Goal: Information Seeking & Learning: Learn about a topic

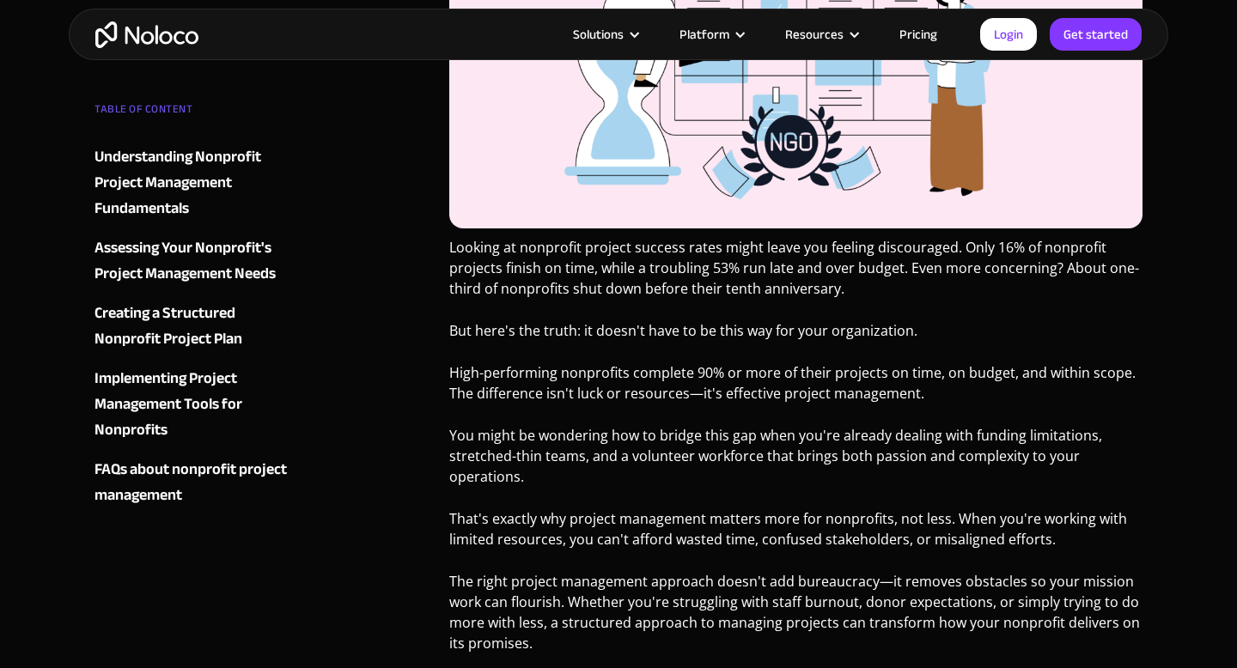
scroll to position [607, 0]
click at [607, 263] on p "Looking at nonprofit project success rates might leave you feeling discouraged.…" at bounding box center [795, 274] width 693 height 75
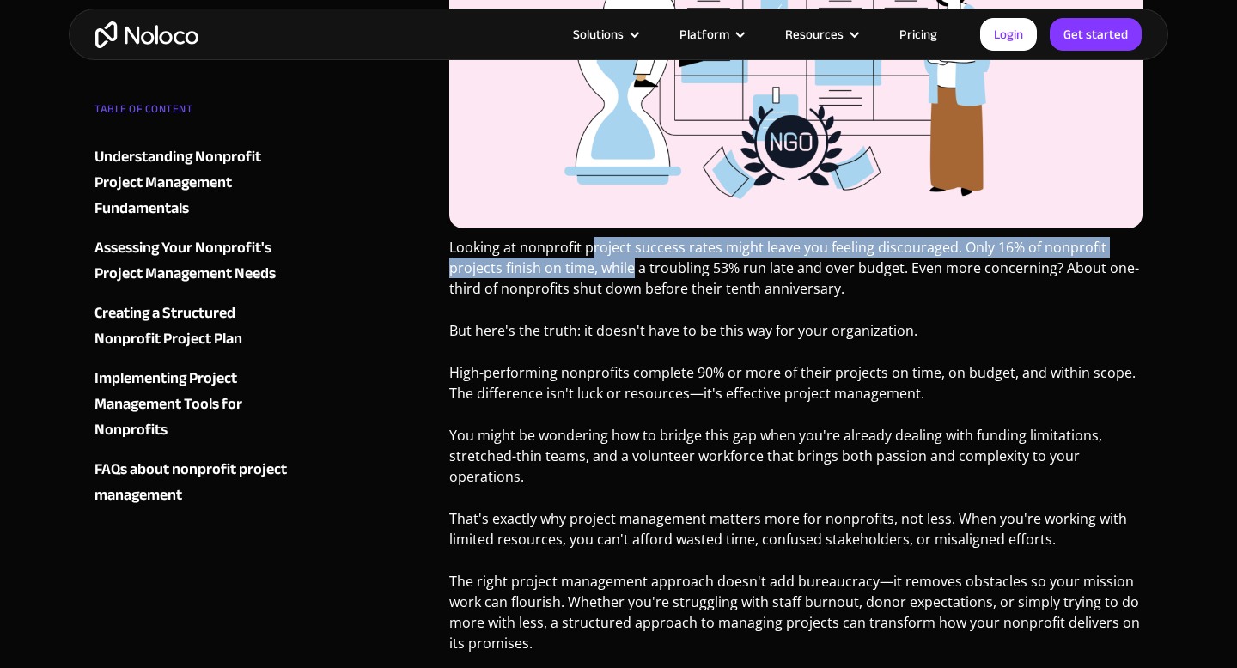
drag, startPoint x: 592, startPoint y: 257, endPoint x: 634, endPoint y: 277, distance: 46.9
click at [634, 277] on p "Looking at nonprofit project success rates might leave you feeling discouraged.…" at bounding box center [795, 274] width 693 height 75
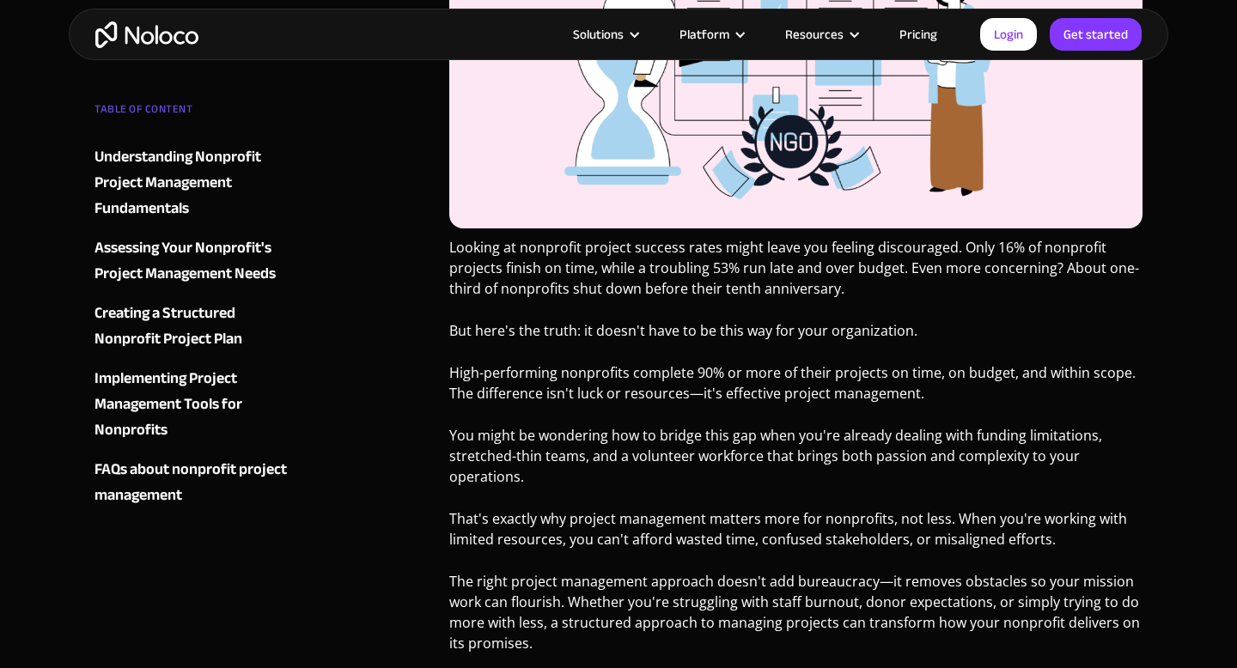
click at [660, 302] on p "Looking at nonprofit project success rates might leave you feeling discouraged.…" at bounding box center [795, 274] width 693 height 75
click at [668, 328] on p "But here's the truth: it doesn't have to be this way for your organization." at bounding box center [795, 337] width 693 height 34
drag, startPoint x: 602, startPoint y: 281, endPoint x: 653, endPoint y: 310, distance: 58.5
click at [653, 310] on p "Looking at nonprofit project success rates might leave you feeling discouraged.…" at bounding box center [795, 274] width 693 height 75
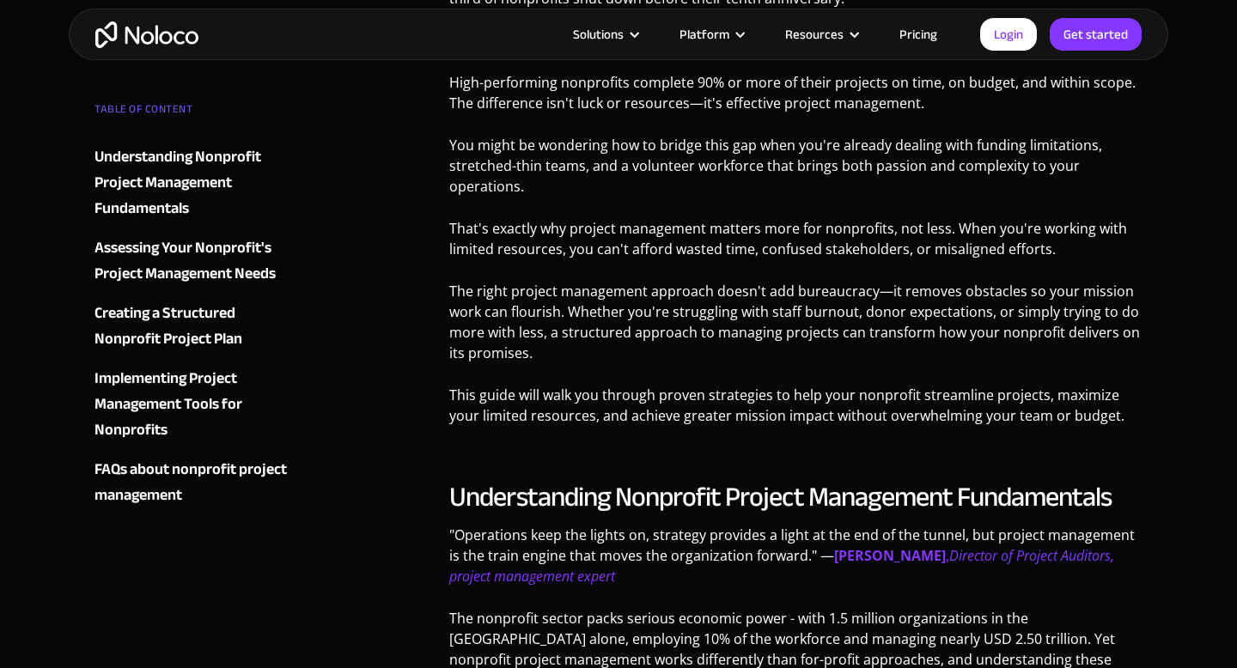
scroll to position [937, 0]
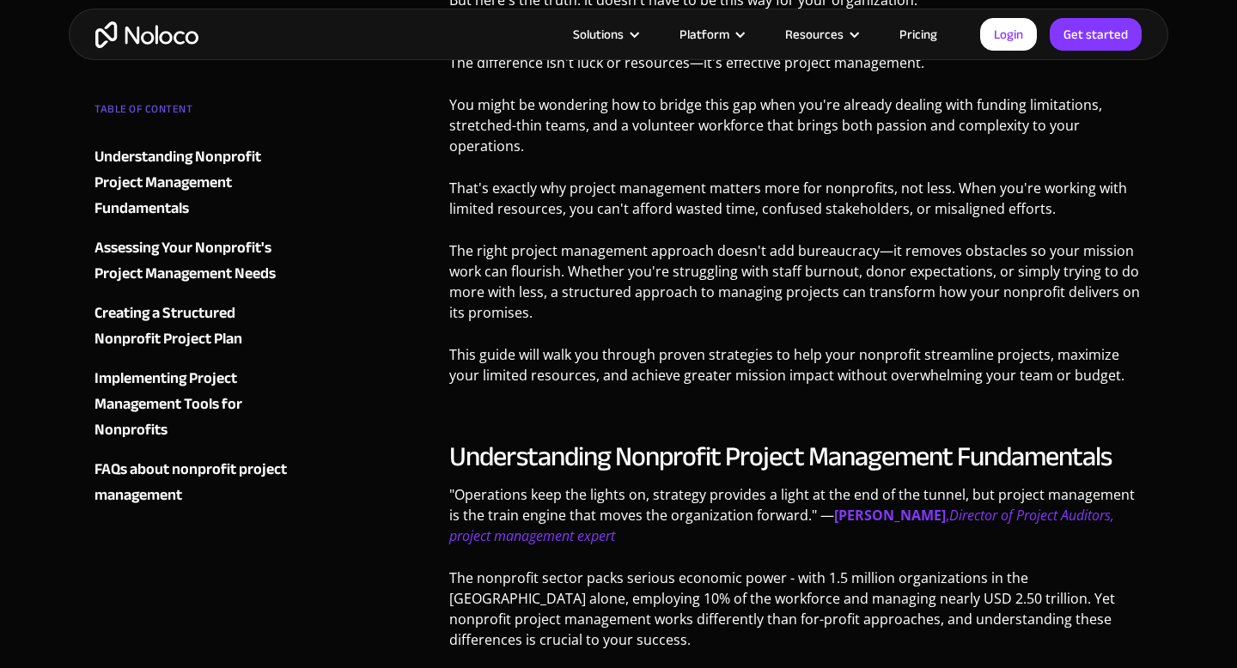
click at [608, 519] on p ""Operations keep the lights on, strategy provides a light at the end of the tun…" at bounding box center [795, 522] width 693 height 75
click at [593, 507] on p ""Operations keep the lights on, strategy provides a light at the end of the tun…" at bounding box center [795, 522] width 693 height 75
drag, startPoint x: 593, startPoint y: 506, endPoint x: 602, endPoint y: 509, distance: 10.1
click at [602, 509] on p ""Operations keep the lights on, strategy provides a light at the end of the tun…" at bounding box center [795, 522] width 693 height 75
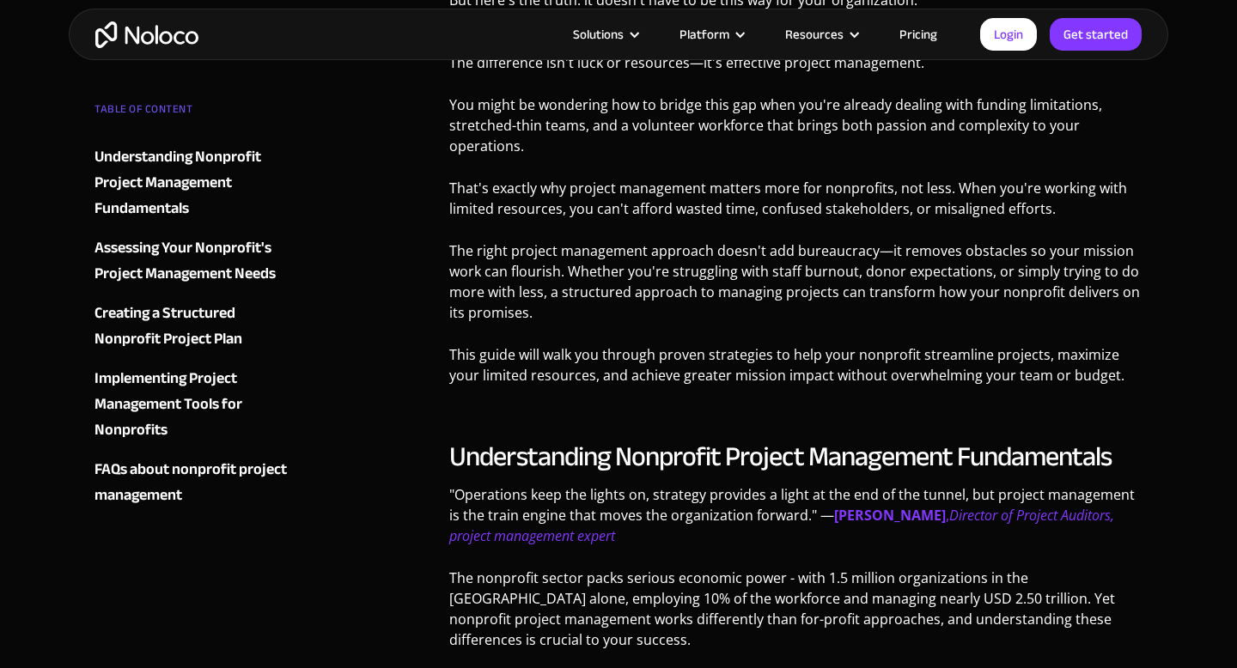
click at [627, 517] on p ""Operations keep the lights on, strategy provides a light at the end of the tun…" at bounding box center [795, 522] width 693 height 75
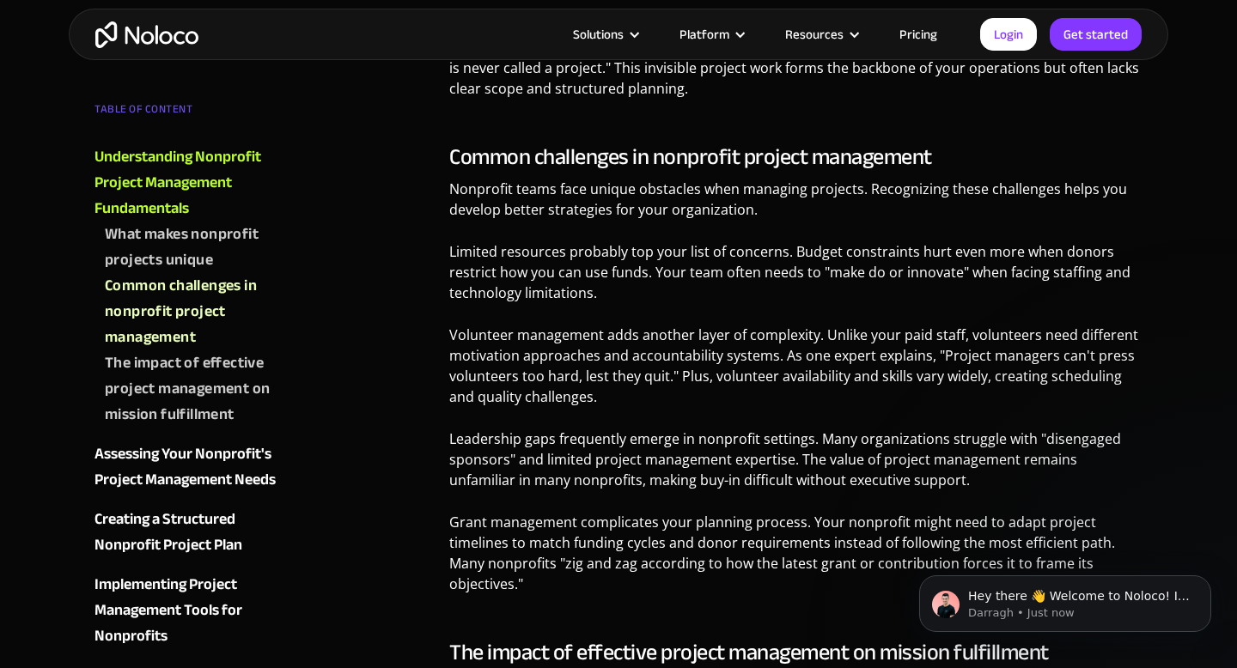
scroll to position [0, 0]
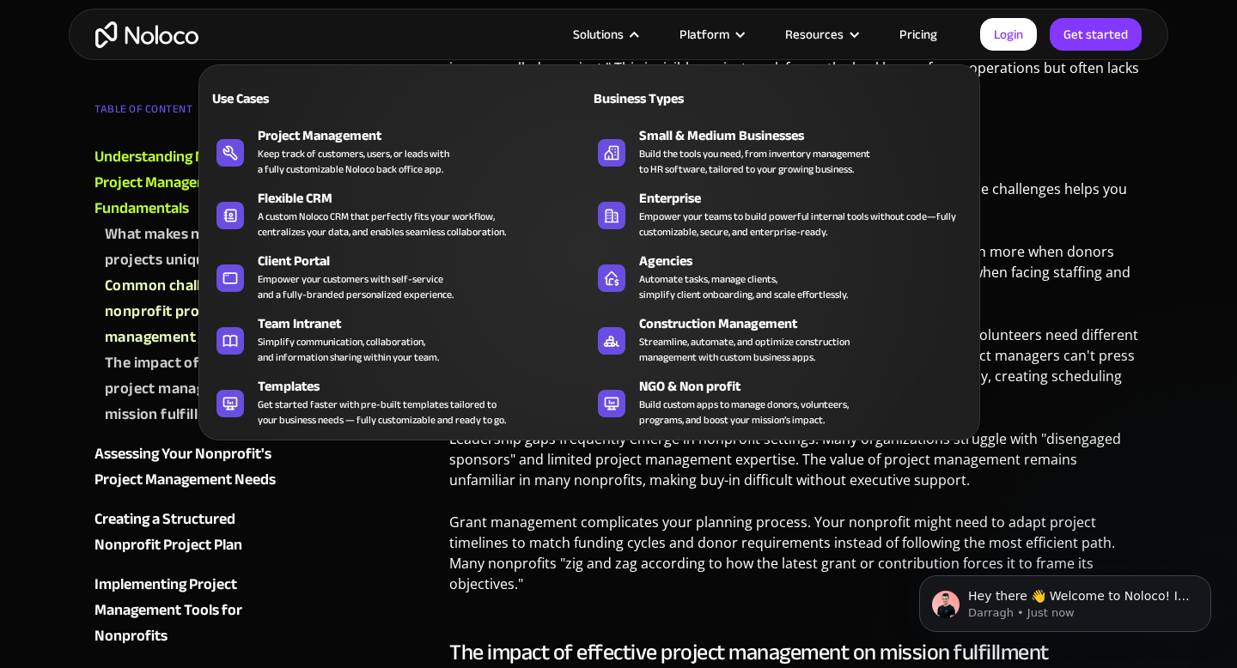
click at [643, 42] on nav "Use Cases Business Types Project Management Keep track of customers, users, or …" at bounding box center [589, 240] width 782 height 400
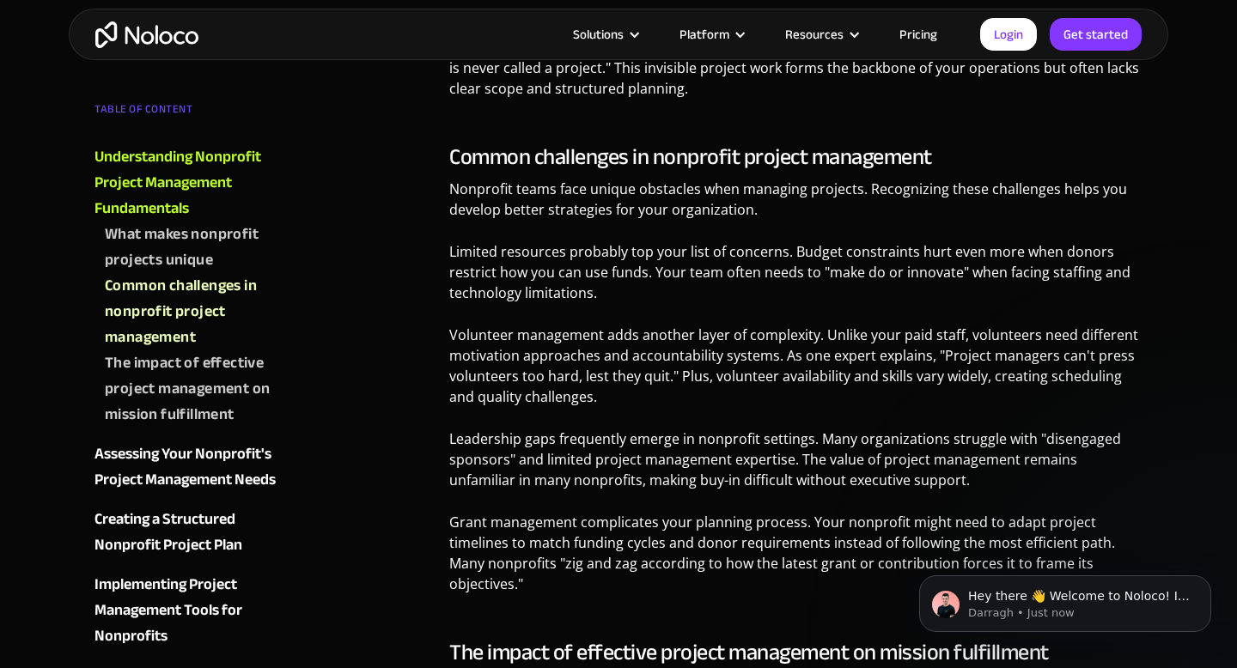
click at [780, 565] on p "Grant management complicates your planning process. Your nonprofit might need t…" at bounding box center [795, 559] width 693 height 95
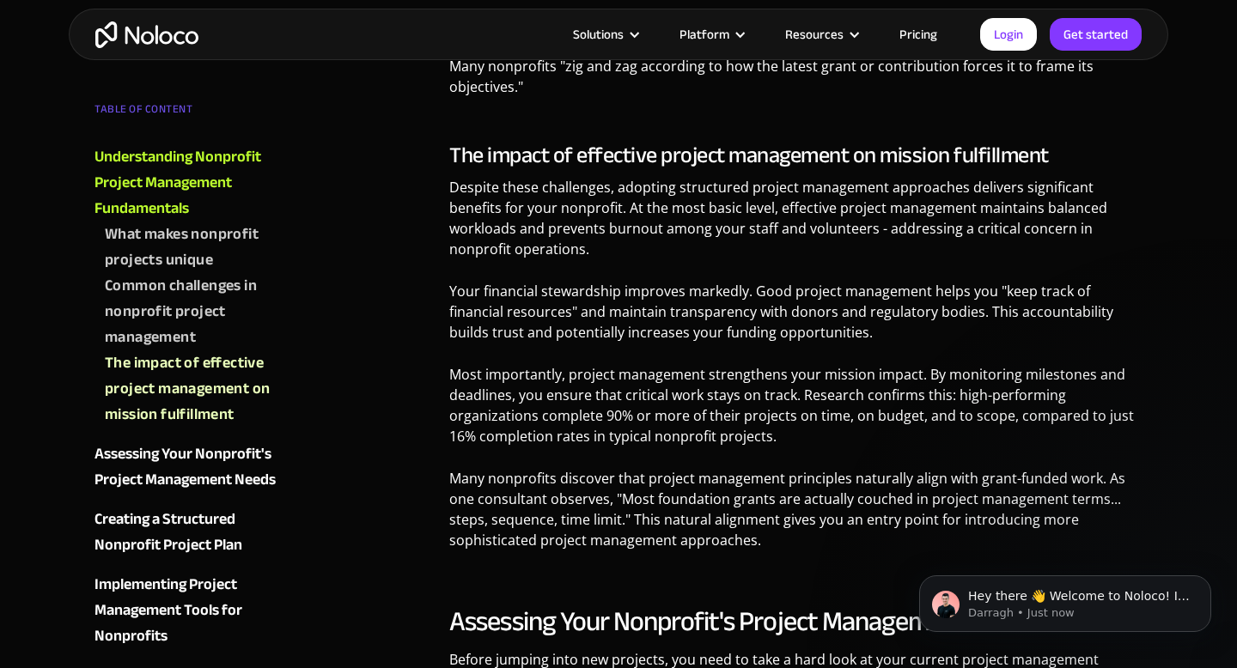
scroll to position [2467, 0]
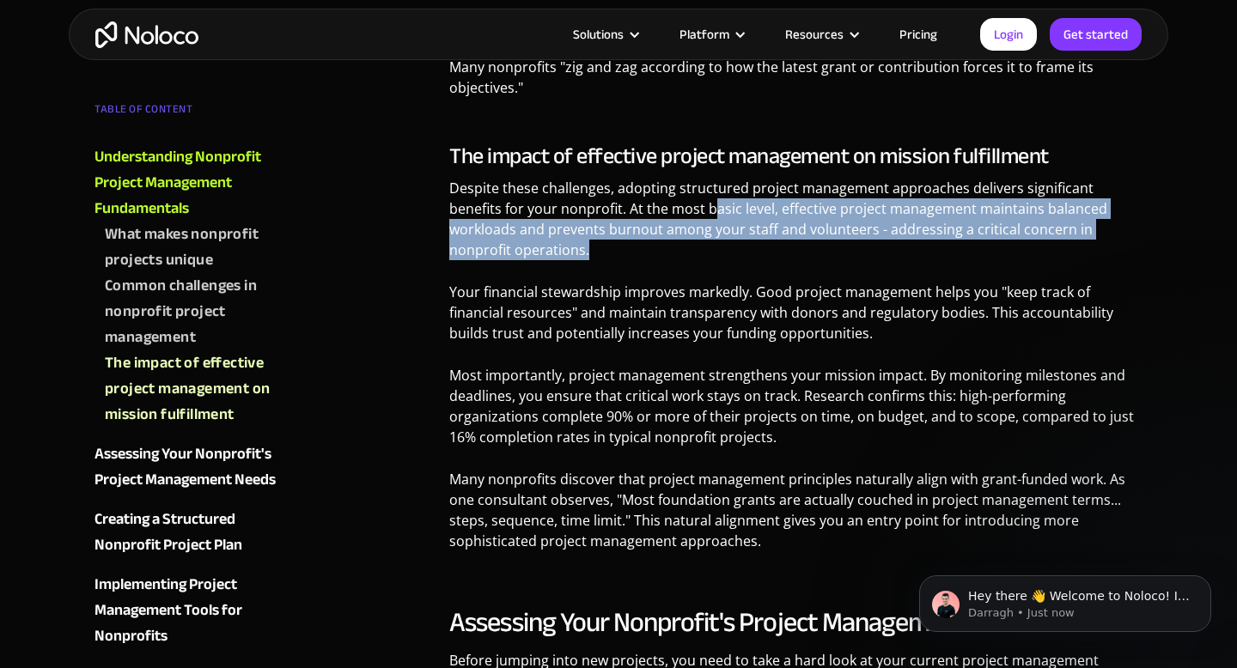
drag, startPoint x: 655, startPoint y: 182, endPoint x: 714, endPoint y: 223, distance: 71.7
click at [714, 223] on p "Despite these challenges, adopting structured project management approaches del…" at bounding box center [795, 225] width 693 height 95
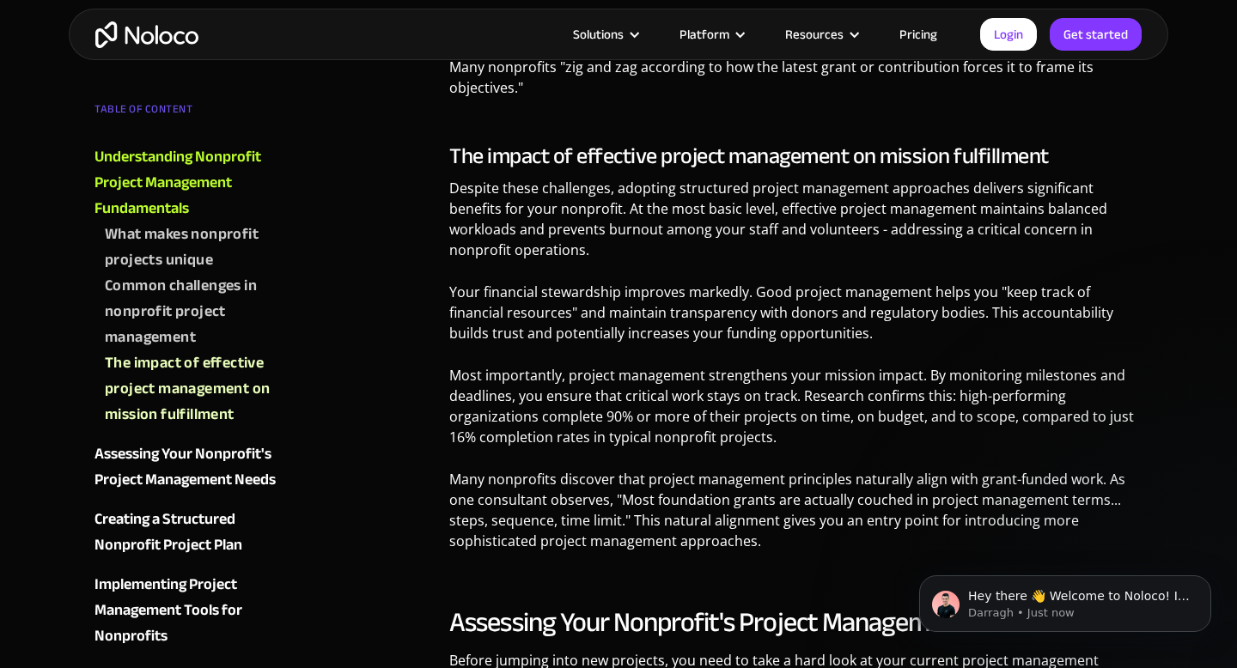
drag, startPoint x: 756, startPoint y: 182, endPoint x: 776, endPoint y: 199, distance: 26.2
click at [776, 199] on p "Despite these challenges, adopting structured project management approaches del…" at bounding box center [795, 225] width 693 height 95
click at [528, 282] on p "Your financial stewardship improves markedly. Good project management helps you…" at bounding box center [795, 319] width 693 height 75
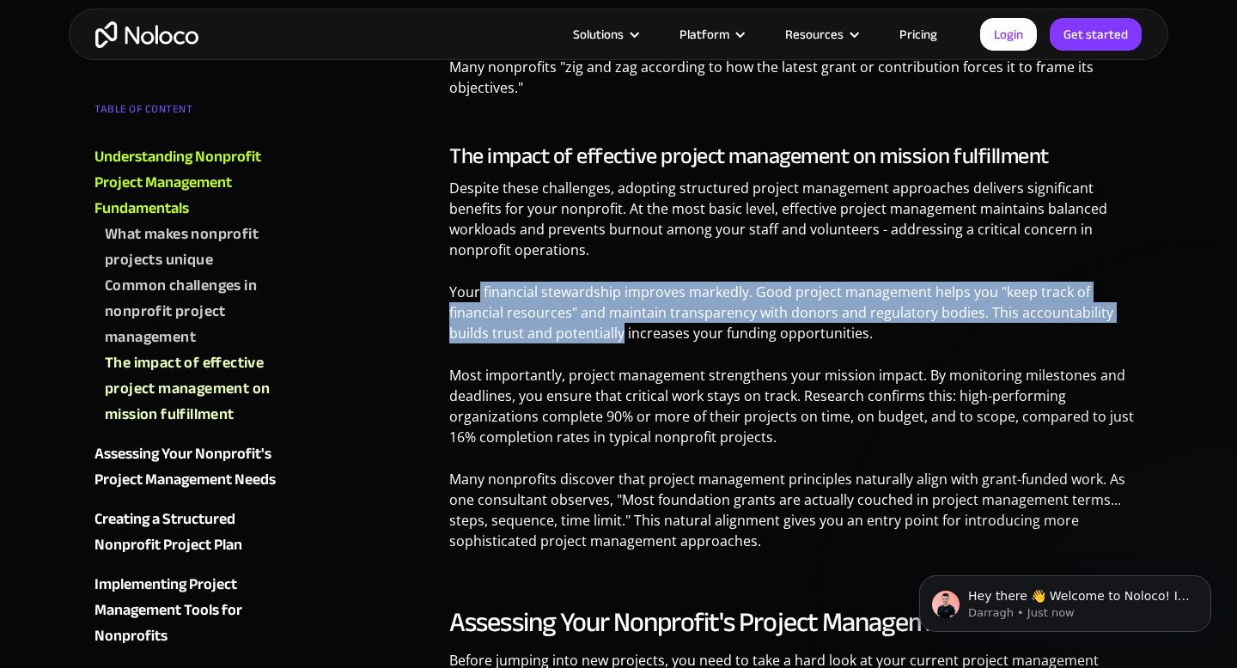
drag, startPoint x: 478, startPoint y: 251, endPoint x: 571, endPoint y: 303, distance: 107.3
click at [571, 303] on p "Your financial stewardship improves markedly. Good project management helps you…" at bounding box center [795, 319] width 693 height 75
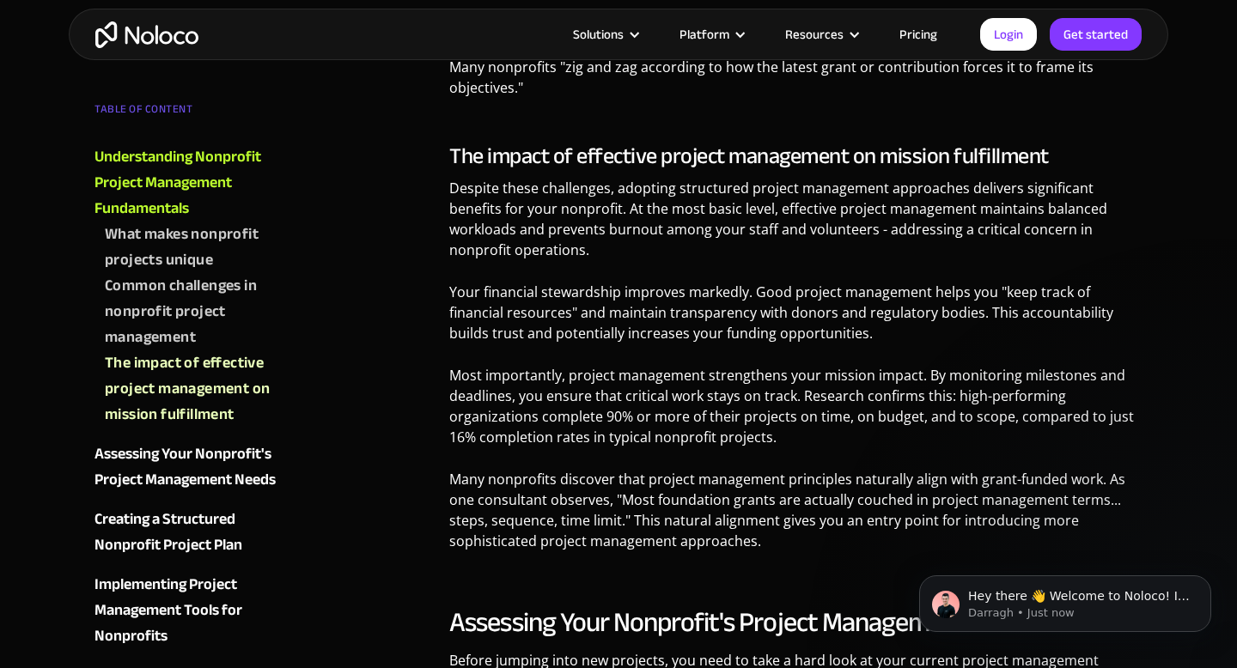
click at [802, 284] on p "Your financial stewardship improves markedly. Good project management helps you…" at bounding box center [795, 319] width 693 height 75
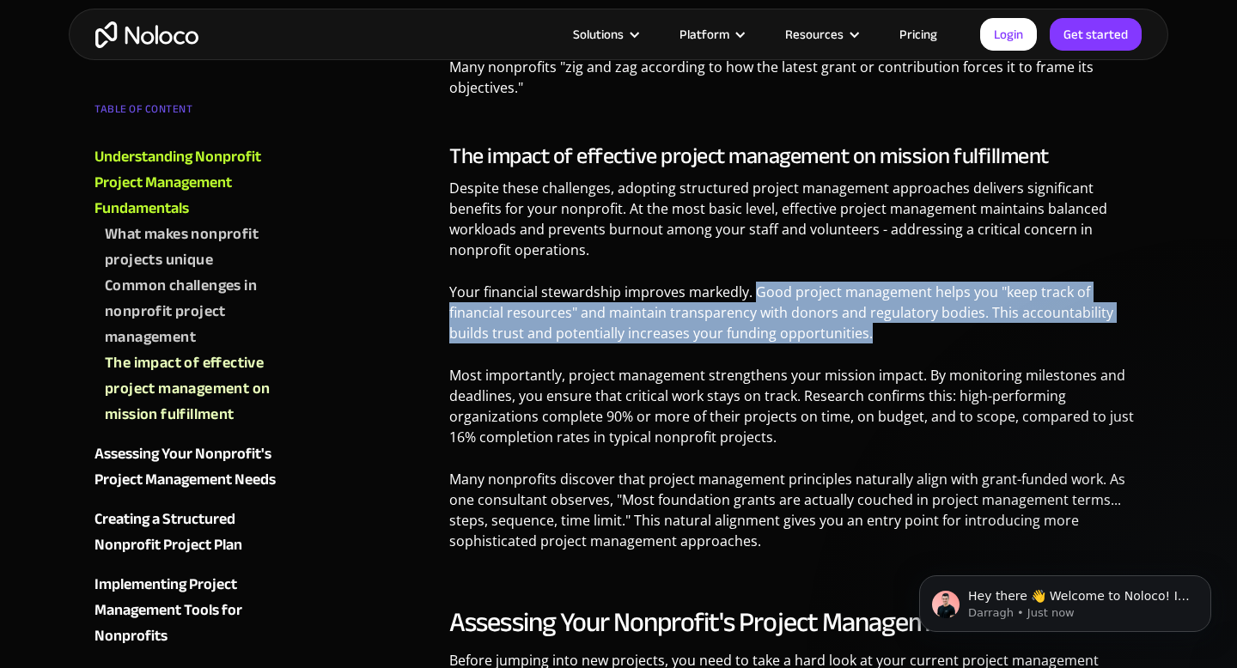
drag, startPoint x: 813, startPoint y: 301, endPoint x: 748, endPoint y: 247, distance: 83.6
click at [748, 282] on p "Your financial stewardship improves markedly. Good project management helps you…" at bounding box center [795, 319] width 693 height 75
drag, startPoint x: 758, startPoint y: 252, endPoint x: 851, endPoint y: 308, distance: 109.0
click at [851, 308] on p "Your financial stewardship improves markedly. Good project management helps you…" at bounding box center [795, 319] width 693 height 75
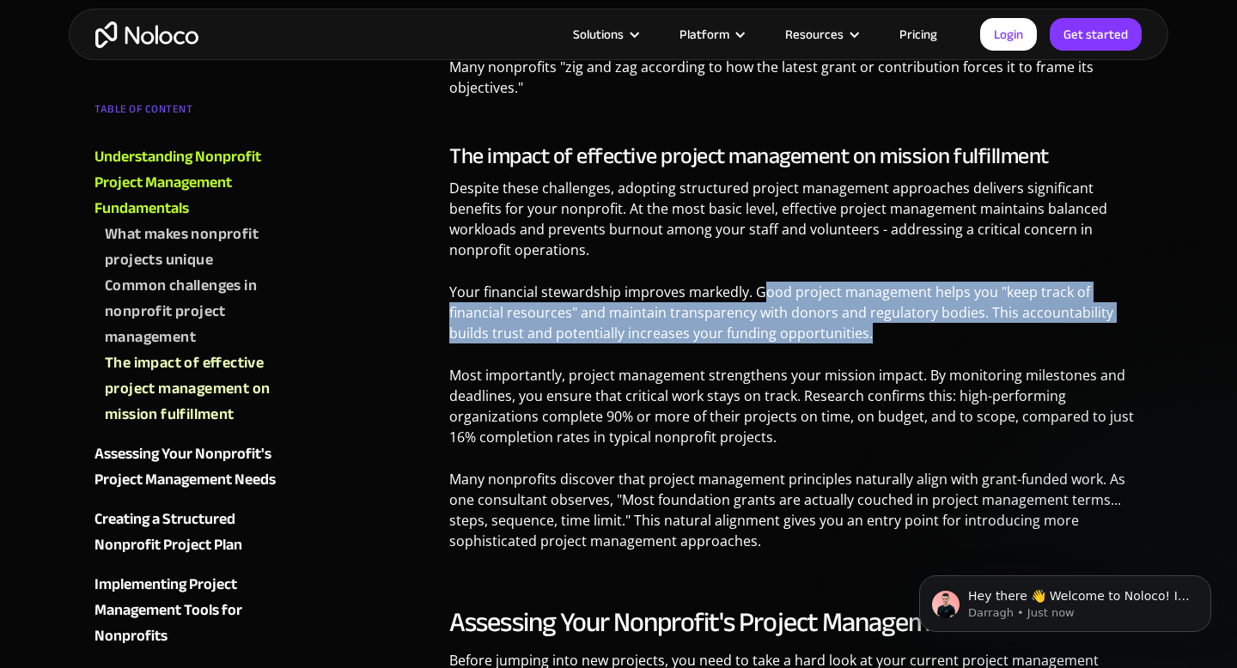
click at [851, 308] on p "Your financial stewardship improves markedly. Good project management helps you…" at bounding box center [795, 319] width 693 height 75
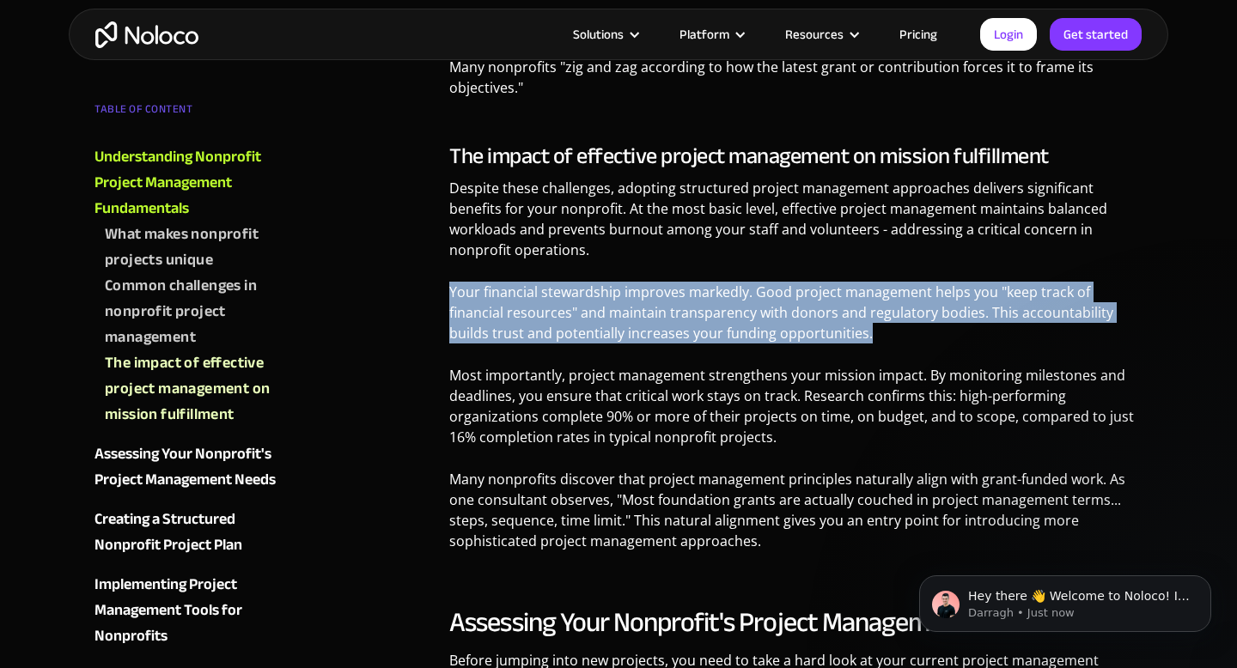
drag, startPoint x: 825, startPoint y: 292, endPoint x: 743, endPoint y: 237, distance: 98.4
click at [743, 237] on div "The impact of effective project management on mission fulfillment Despite these…" at bounding box center [795, 353] width 693 height 421
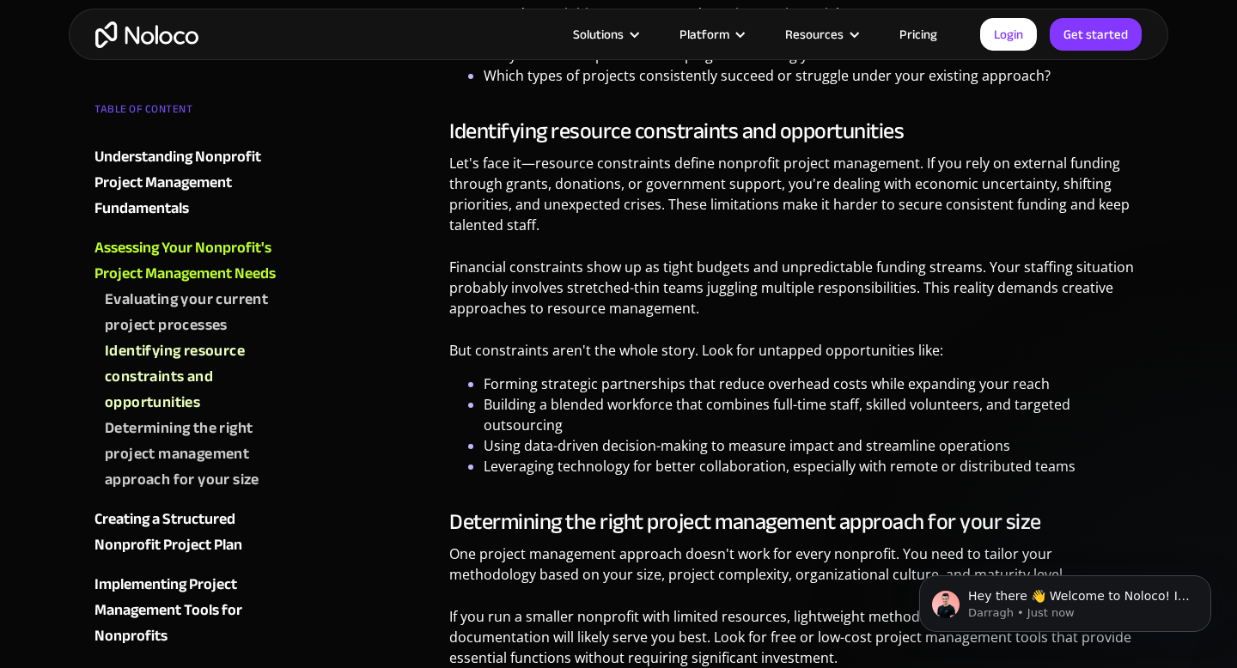
scroll to position [4129, 0]
